Goal: Transaction & Acquisition: Purchase product/service

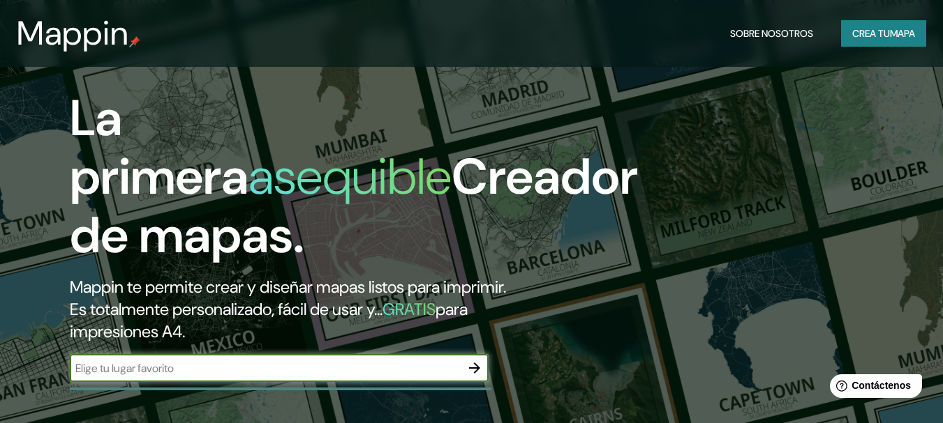
scroll to position [70, 0]
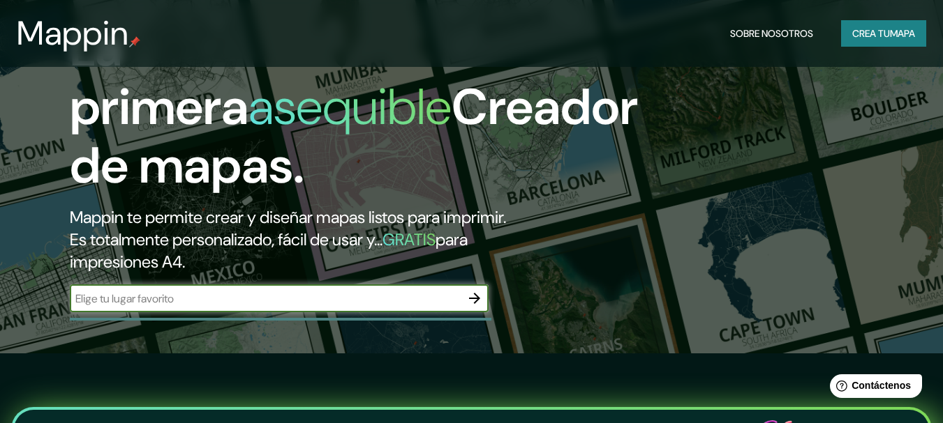
click at [279, 295] on input "text" at bounding box center [265, 299] width 391 height 16
type input "san [PERSON_NAME] potosi"
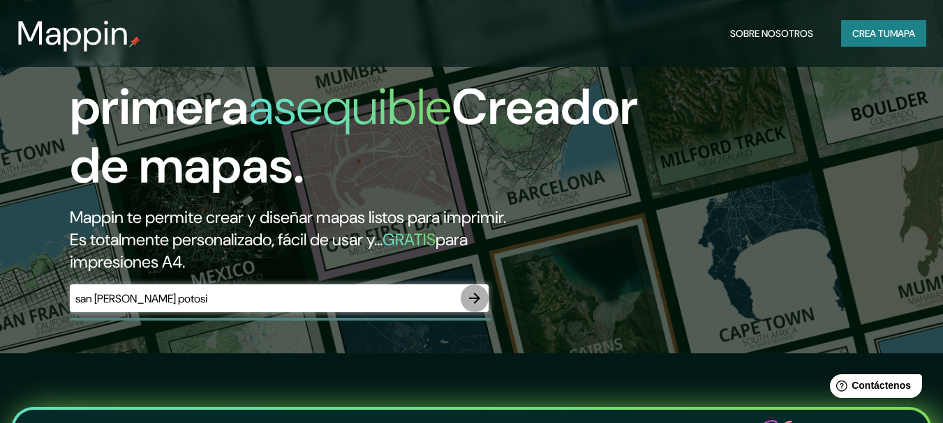
click at [475, 297] on icon "button" at bounding box center [474, 298] width 17 height 17
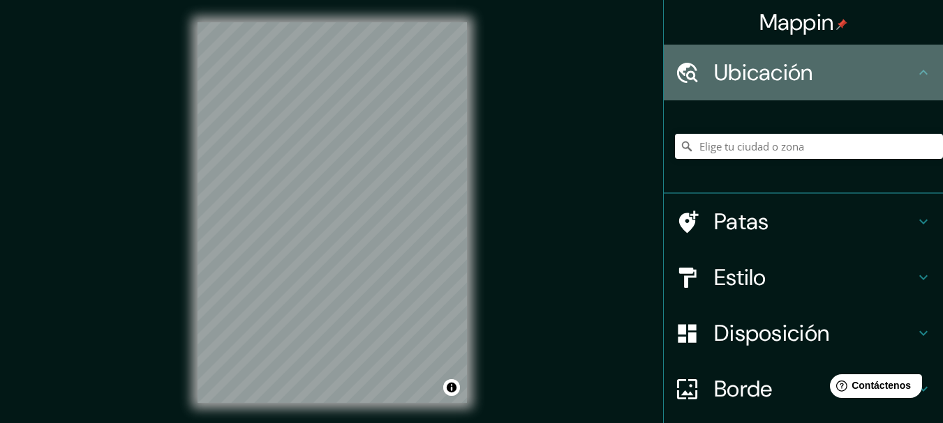
click at [827, 69] on h4 "Ubicación" at bounding box center [814, 73] width 201 height 28
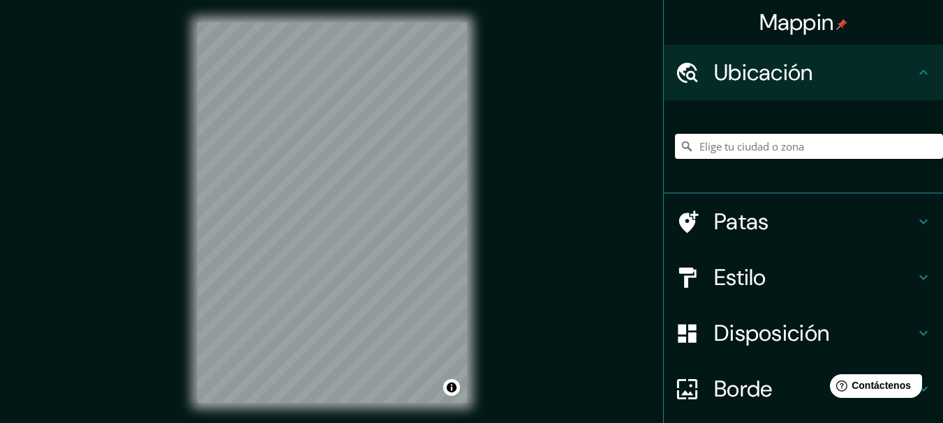
click at [901, 69] on h4 "Ubicación" at bounding box center [814, 73] width 201 height 28
click at [733, 154] on input "Elige tu ciudad o zona" at bounding box center [809, 146] width 268 height 25
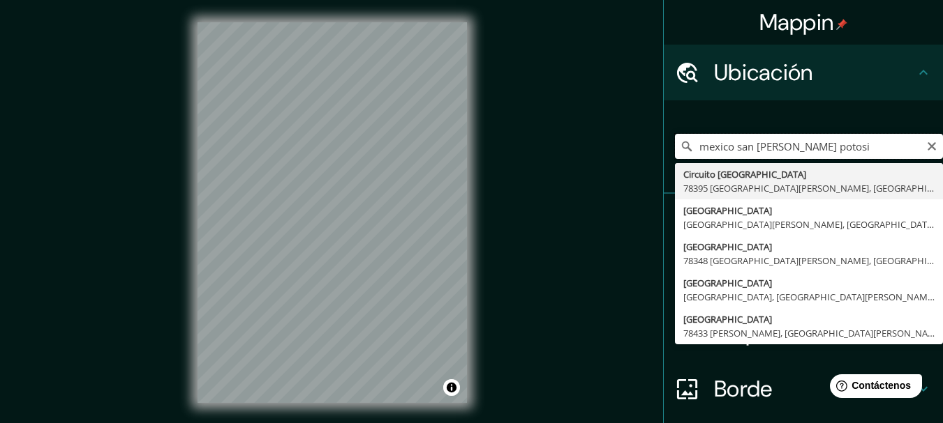
drag, startPoint x: 723, startPoint y: 151, endPoint x: 668, endPoint y: 160, distance: 56.0
click at [675, 160] on div "[GEOGRAPHIC_DATA] [GEOGRAPHIC_DATA][PERSON_NAME] [GEOGRAPHIC_DATA] [GEOGRAPHIC_…" at bounding box center [809, 147] width 268 height 70
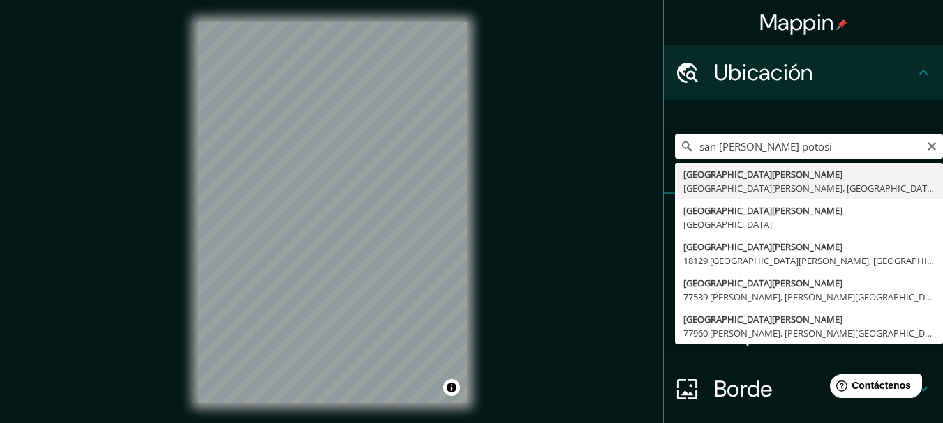
type input "[GEOGRAPHIC_DATA][PERSON_NAME], [GEOGRAPHIC_DATA][PERSON_NAME], [GEOGRAPHIC_DAT…"
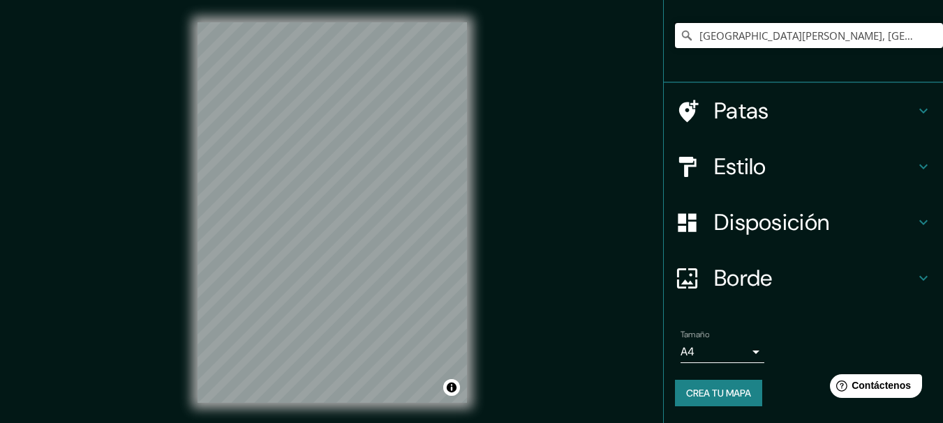
scroll to position [24, 0]
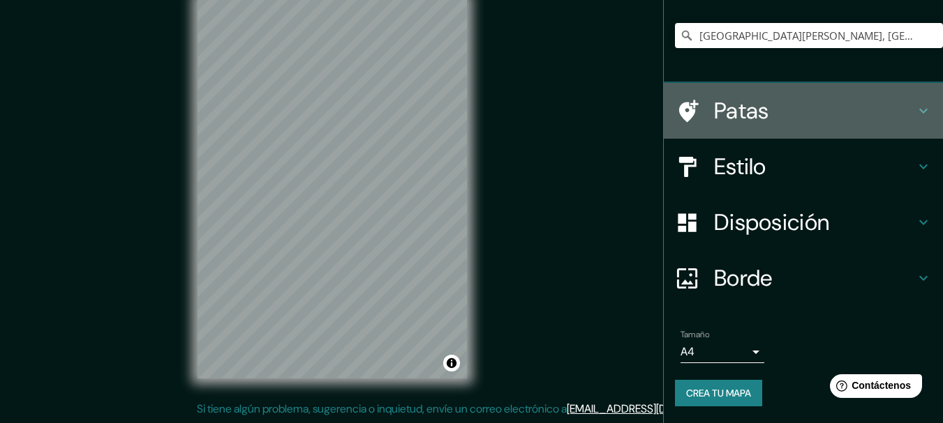
click at [919, 111] on icon at bounding box center [923, 111] width 8 height 5
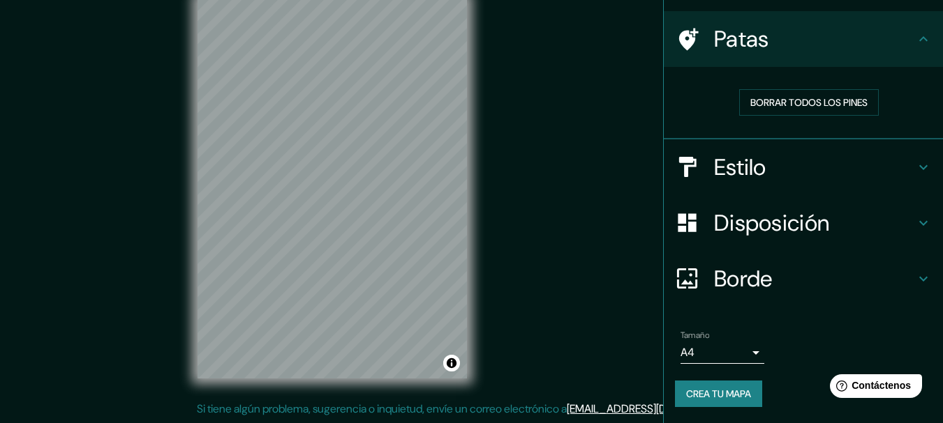
scroll to position [91, 0]
click at [823, 100] on font "Borrar todos los pines" at bounding box center [808, 102] width 117 height 13
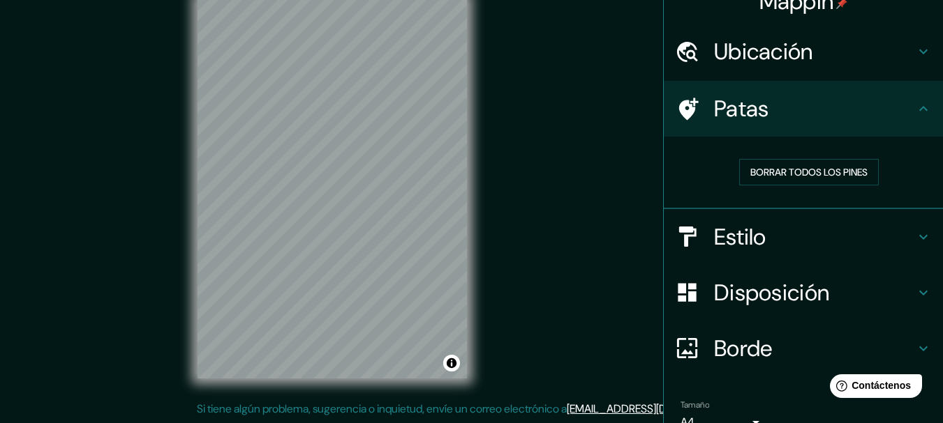
click at [881, 116] on h4 "Patas" at bounding box center [814, 109] width 201 height 28
click at [903, 108] on h4 "Patas" at bounding box center [814, 109] width 201 height 28
click at [915, 229] on icon at bounding box center [923, 237] width 17 height 17
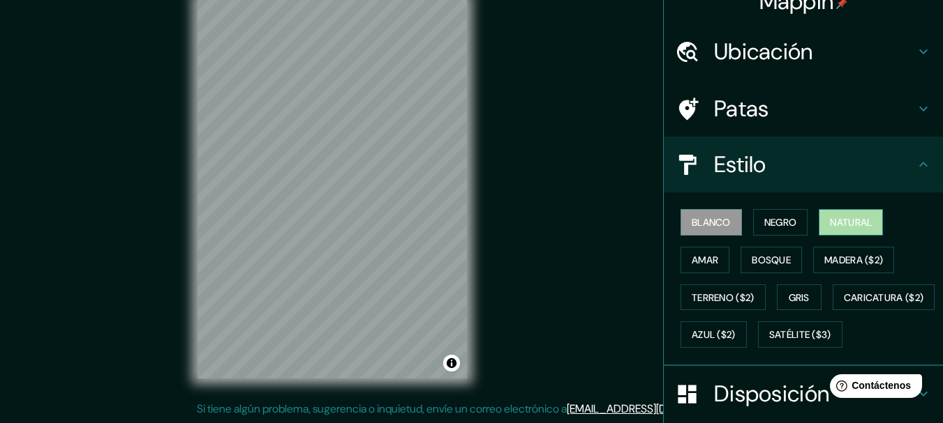
click at [868, 211] on button "Natural" at bounding box center [850, 222] width 64 height 27
click at [708, 264] on font "Amar" at bounding box center [704, 260] width 27 height 13
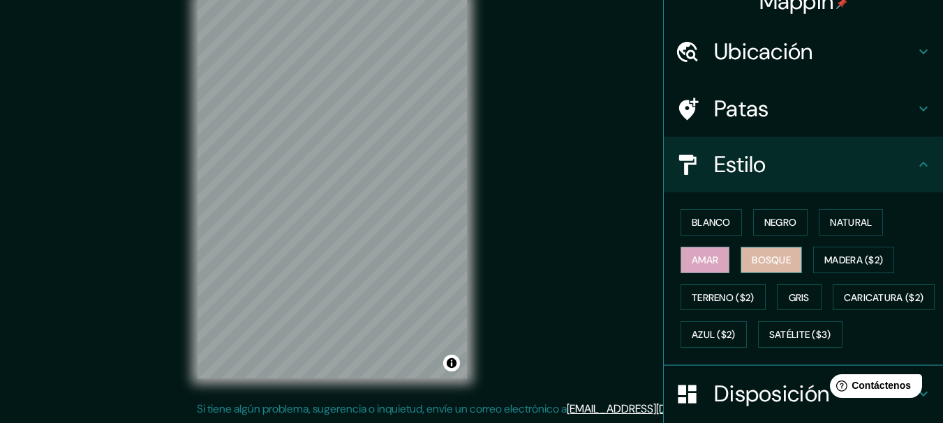
click at [751, 260] on font "Bosque" at bounding box center [770, 260] width 39 height 13
click at [741, 221] on div "Blanco Negro Natural Amar Bosque Madera ($2) Terreno ($2) Gris Caricatura ($2) …" at bounding box center [809, 279] width 268 height 150
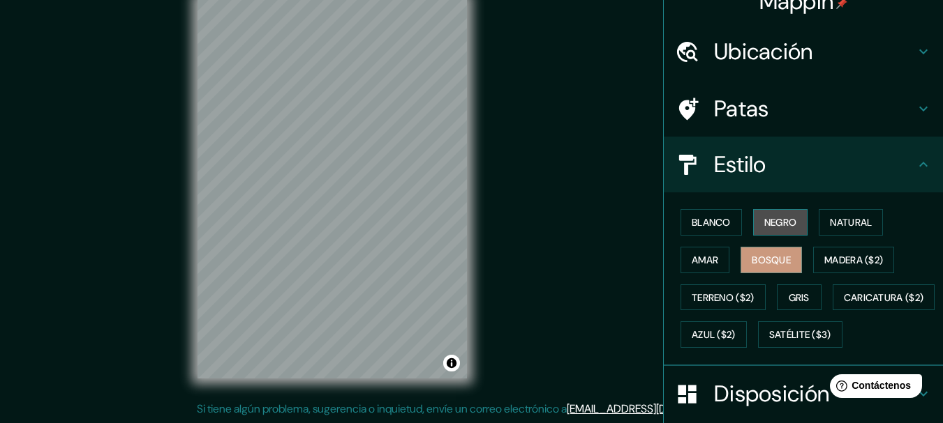
click at [764, 220] on font "Negro" at bounding box center [780, 222] width 33 height 13
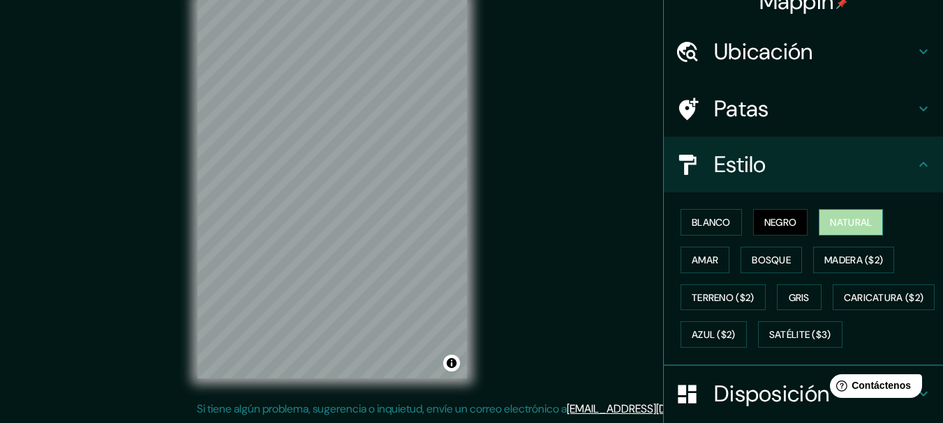
click at [834, 215] on font "Natural" at bounding box center [851, 222] width 42 height 18
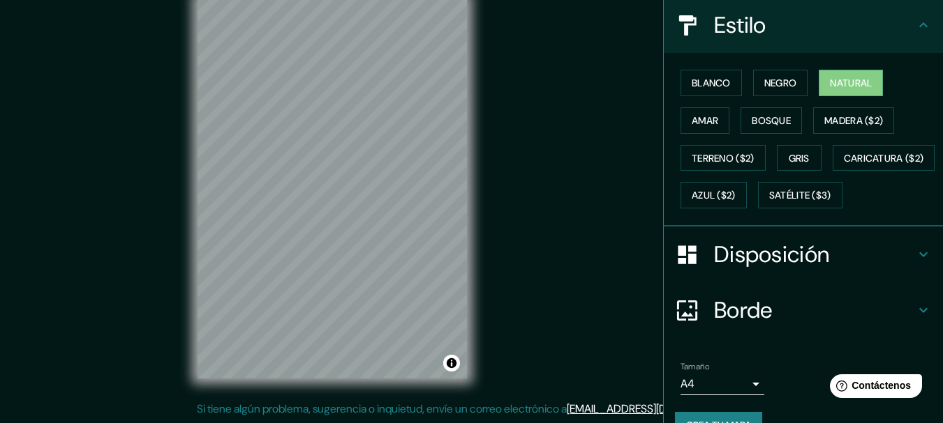
scroll to position [91, 0]
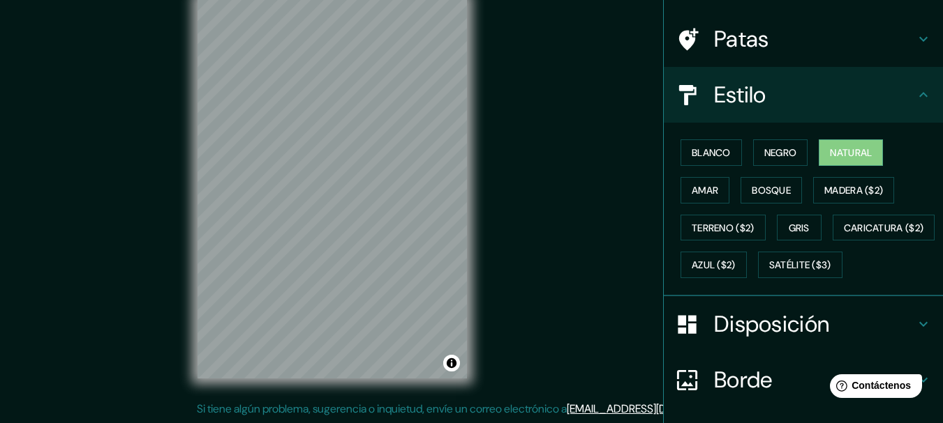
click at [890, 98] on h4 "Estilo" at bounding box center [814, 95] width 201 height 28
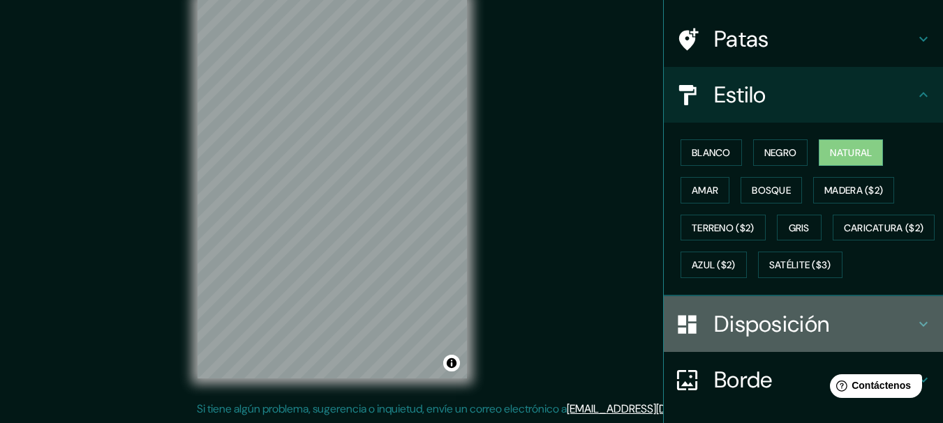
click at [895, 342] on div "Disposición" at bounding box center [802, 325] width 279 height 56
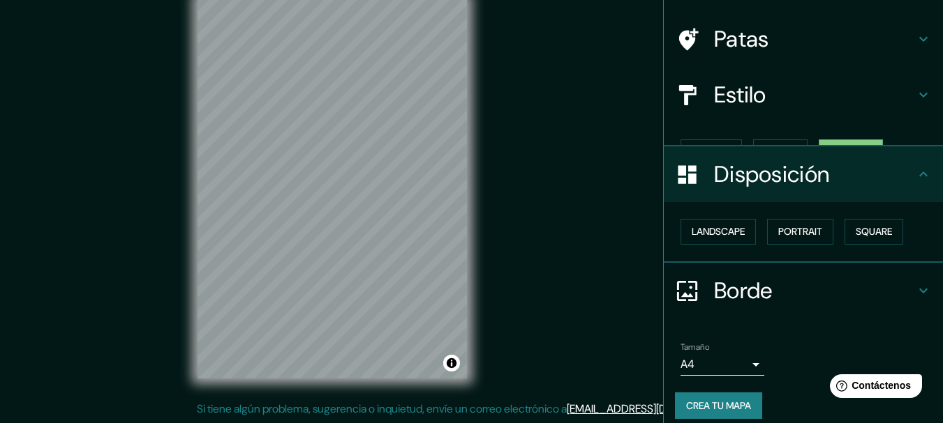
scroll to position [80, 0]
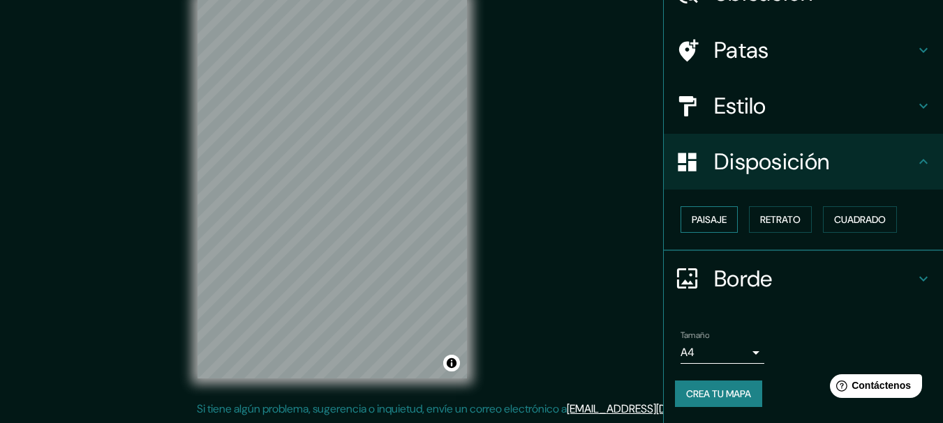
click at [723, 226] on button "Paisaje" at bounding box center [708, 220] width 57 height 27
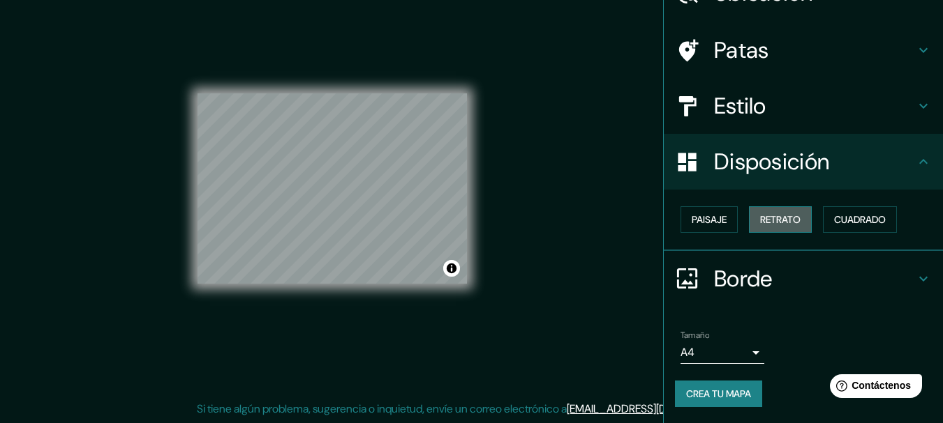
click at [760, 218] on font "Retrato" at bounding box center [780, 219] width 40 height 13
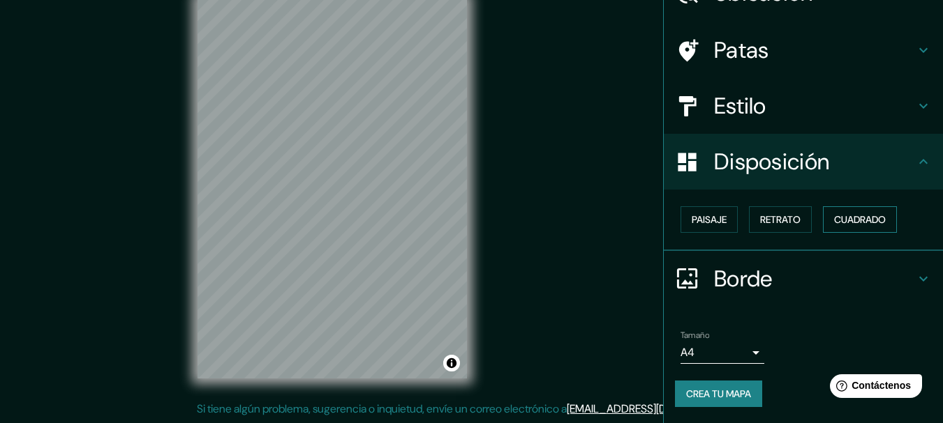
click at [848, 207] on button "Cuadrado" at bounding box center [860, 220] width 74 height 27
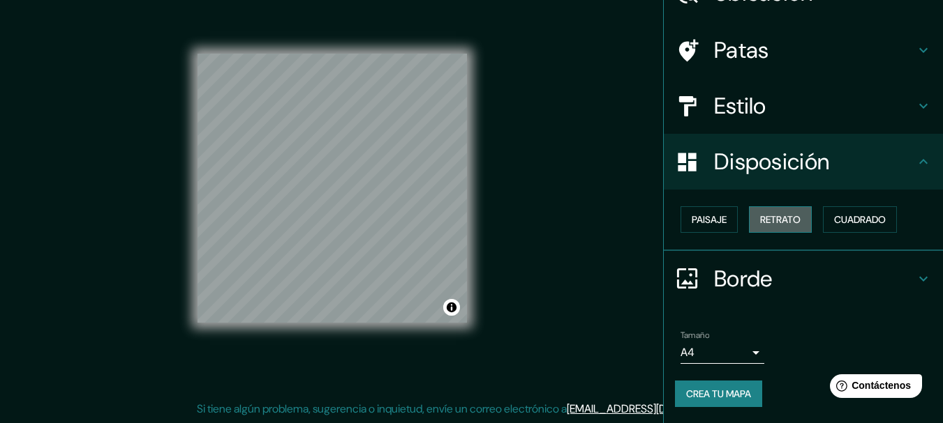
click at [760, 214] on font "Retrato" at bounding box center [780, 219] width 40 height 13
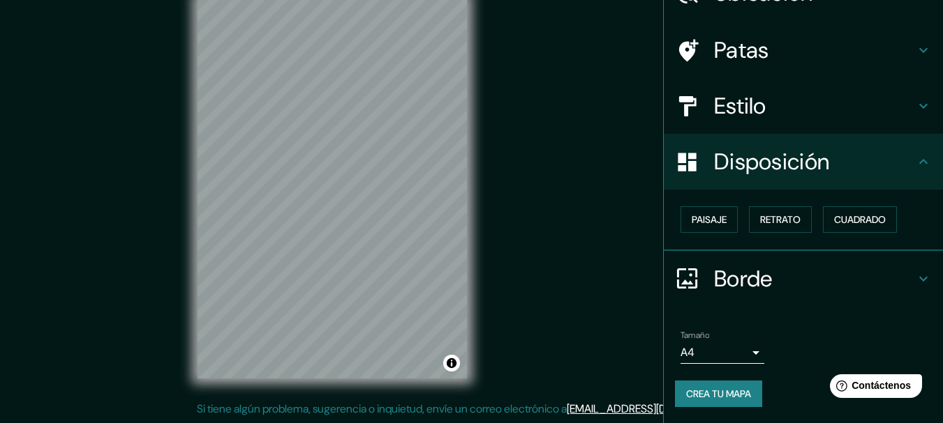
click at [890, 171] on h4 "Disposición" at bounding box center [814, 162] width 201 height 28
click at [919, 280] on icon at bounding box center [923, 278] width 8 height 5
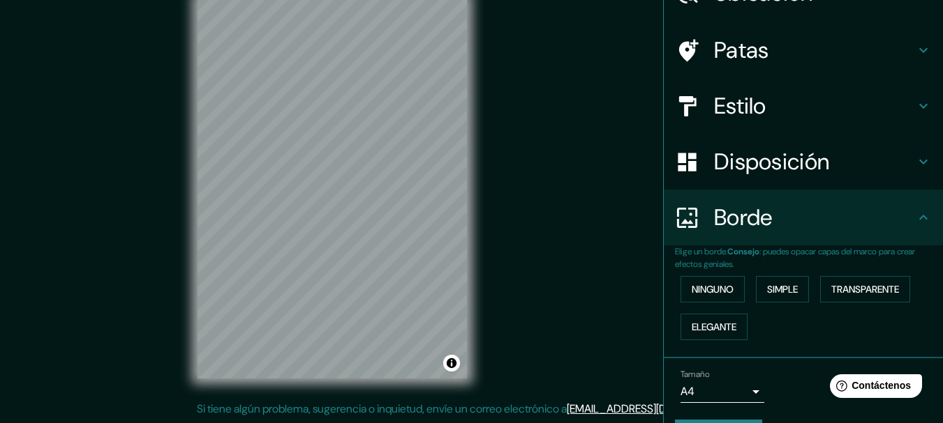
click at [902, 222] on h4 "Borde" at bounding box center [814, 218] width 201 height 28
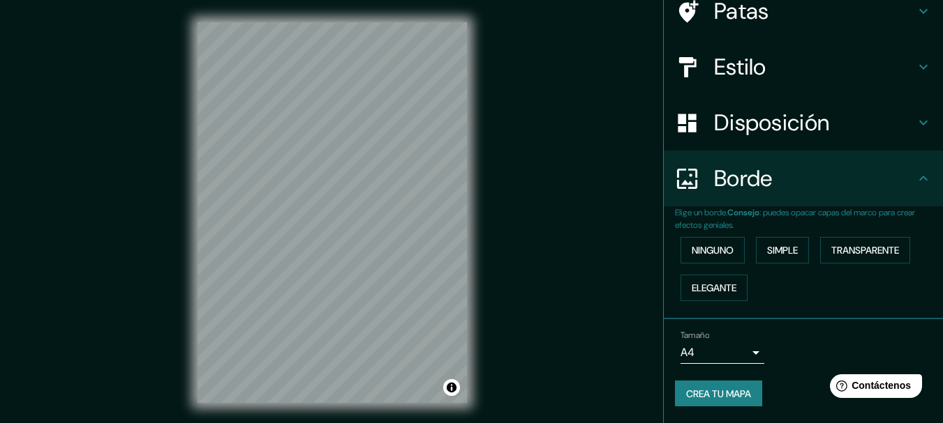
scroll to position [0, 0]
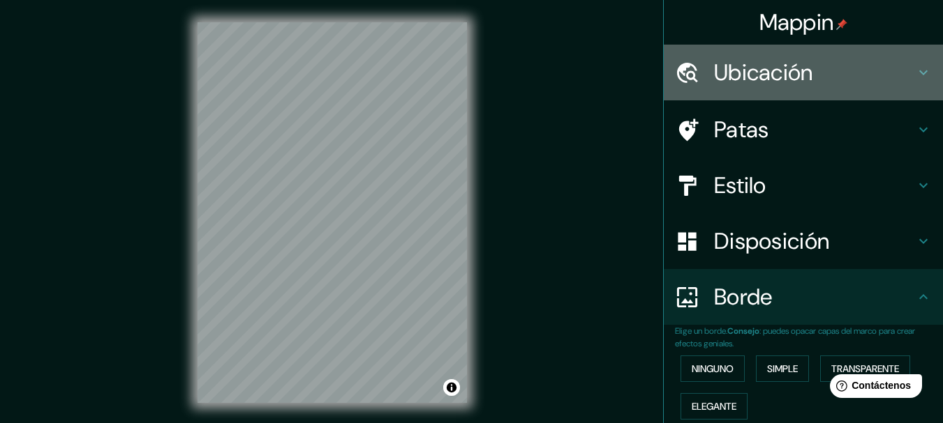
click at [788, 86] on font "Ubicación" at bounding box center [763, 72] width 99 height 29
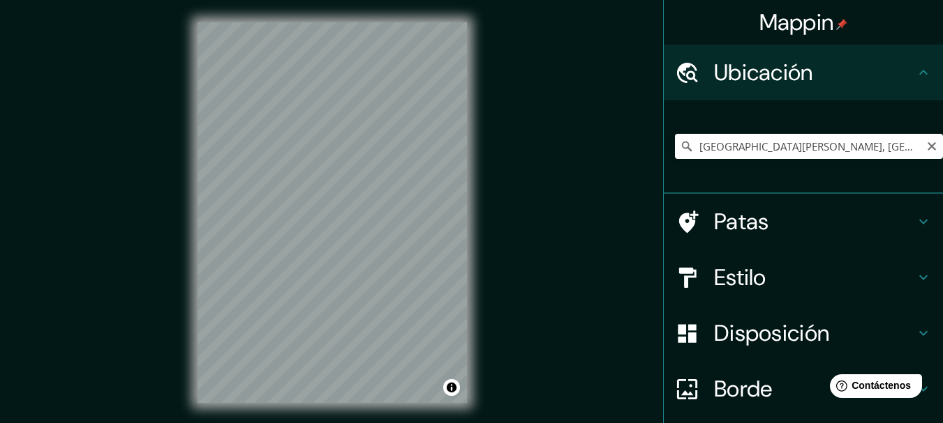
click at [926, 147] on div "[GEOGRAPHIC_DATA][PERSON_NAME], [GEOGRAPHIC_DATA][PERSON_NAME], [GEOGRAPHIC_DAT…" at bounding box center [809, 146] width 268 height 25
click at [926, 147] on icon "Claro" at bounding box center [931, 146] width 11 height 11
paste input "[GEOGRAPHIC_DATA]"
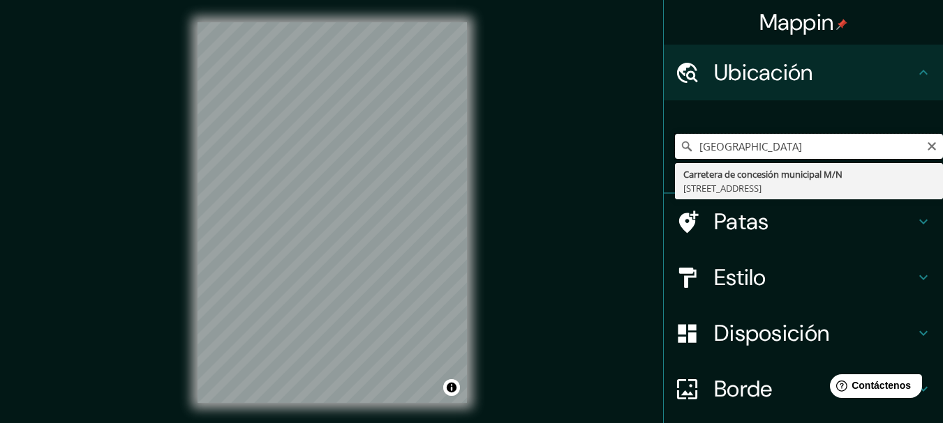
type input "[STREET_ADDRESS]"
